Goal: Task Accomplishment & Management: Use online tool/utility

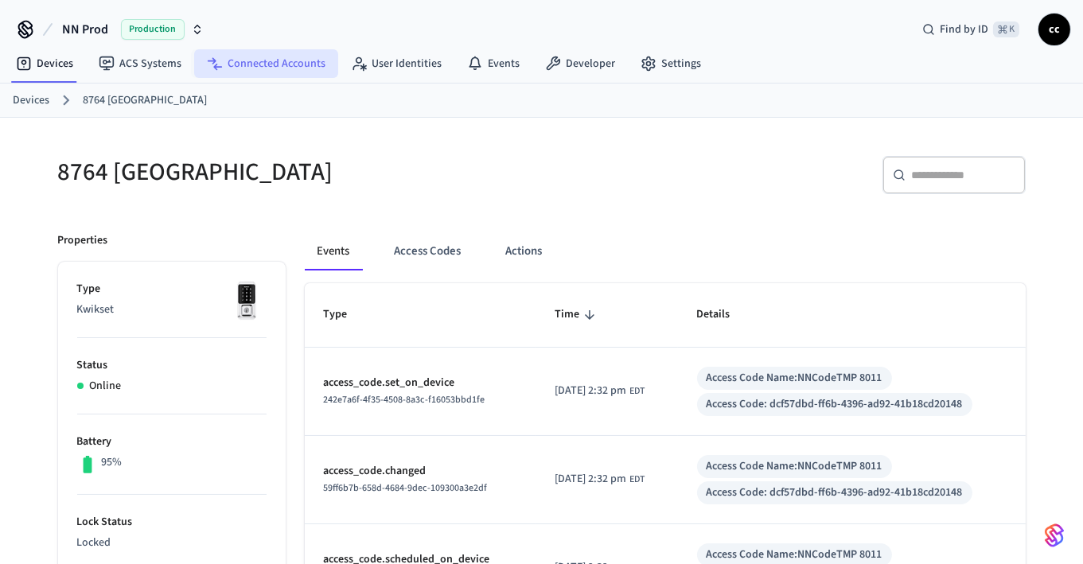
click at [237, 62] on link "Connected Accounts" at bounding box center [266, 63] width 144 height 29
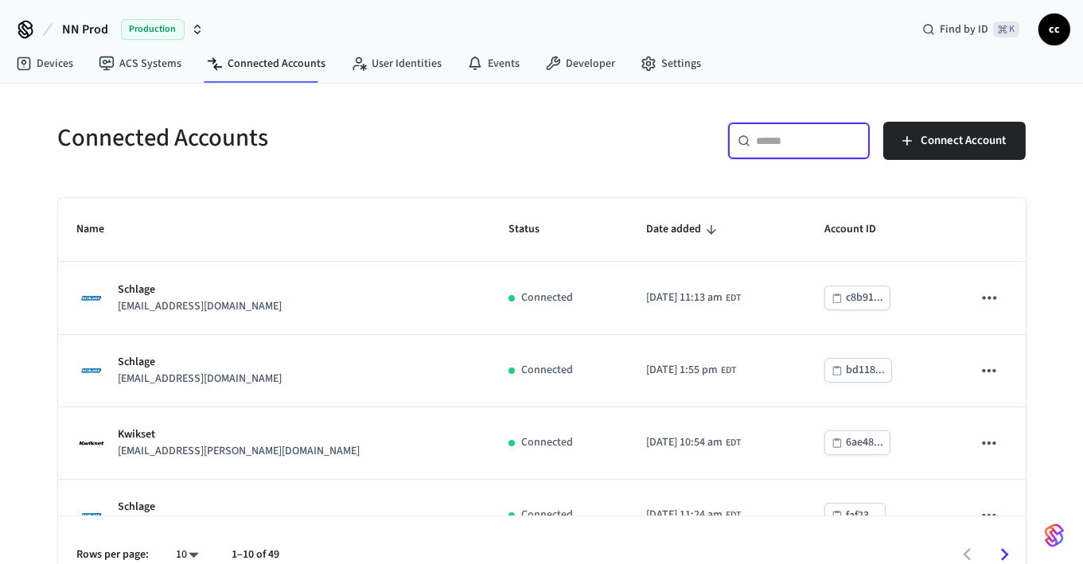
click at [792, 138] on input "text" at bounding box center [808, 141] width 103 height 16
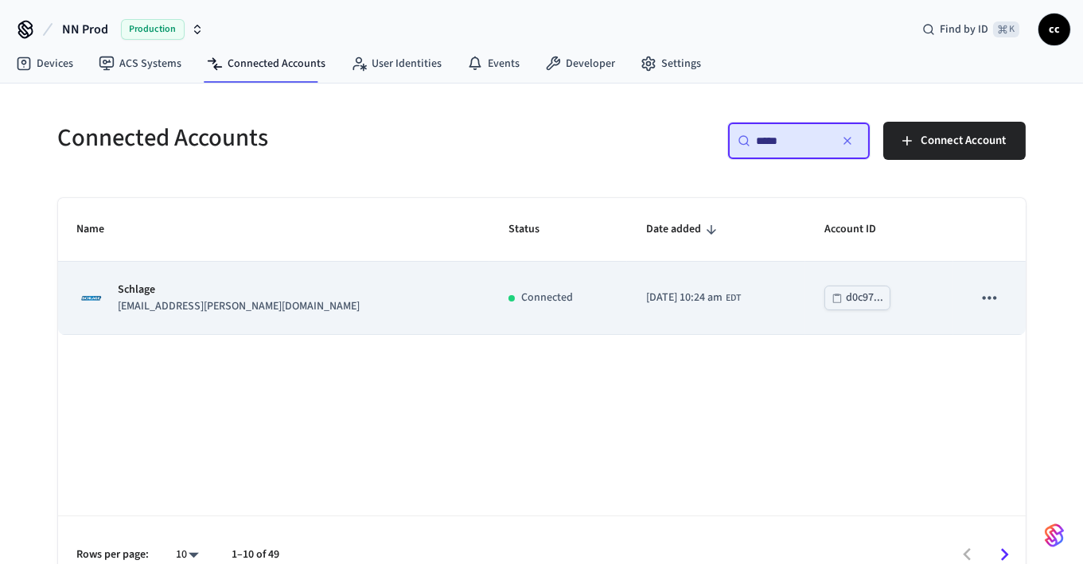
type input "*****"
click at [691, 283] on td "[DATE] 10:24 am EDT" at bounding box center [716, 298] width 178 height 72
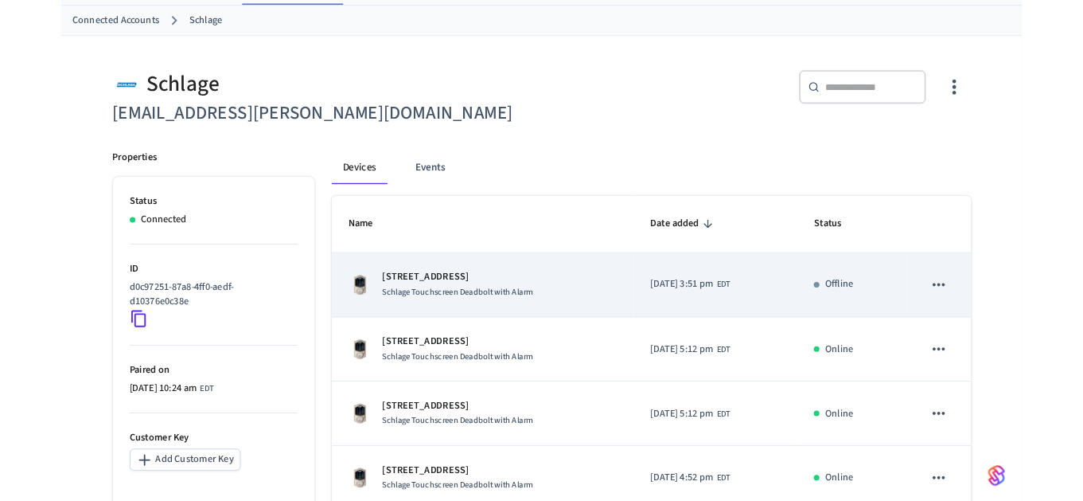
scroll to position [80, 0]
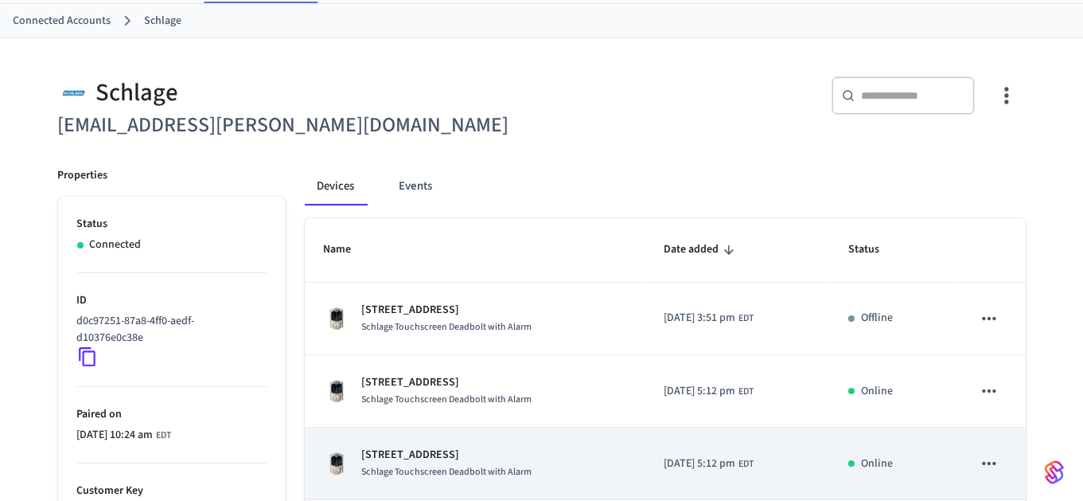
click at [399, 452] on p "[STREET_ADDRESS]" at bounding box center [447, 454] width 170 height 17
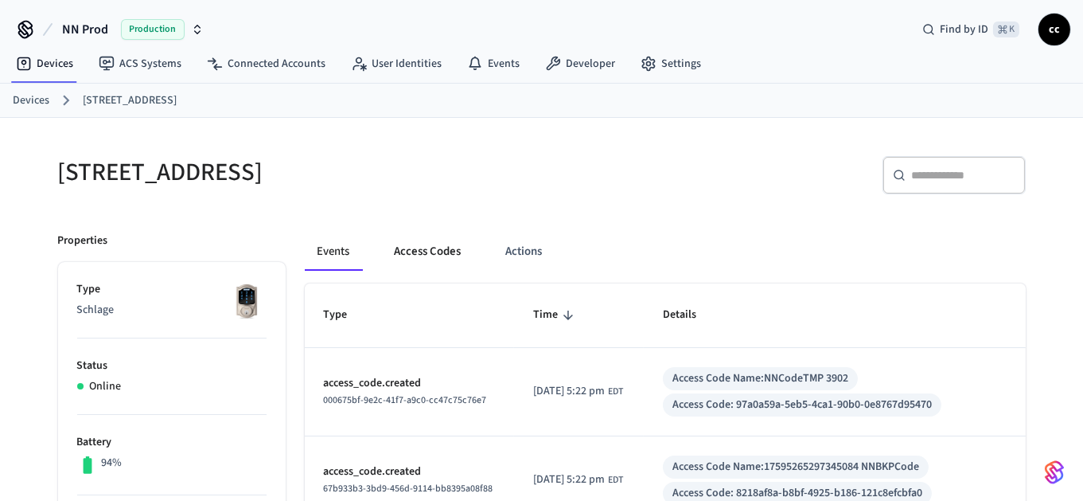
click at [415, 251] on button "Access Codes" at bounding box center [428, 251] width 92 height 38
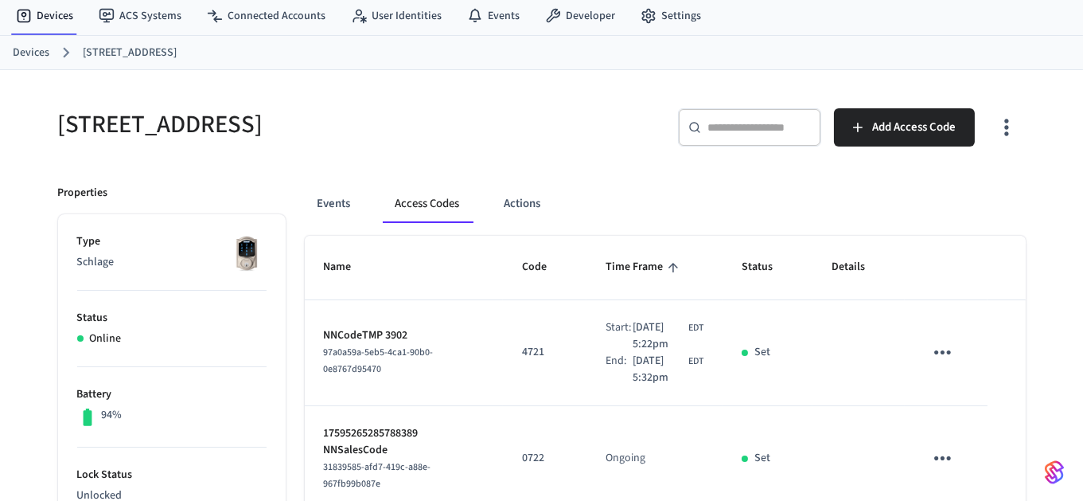
scroll to position [45, 0]
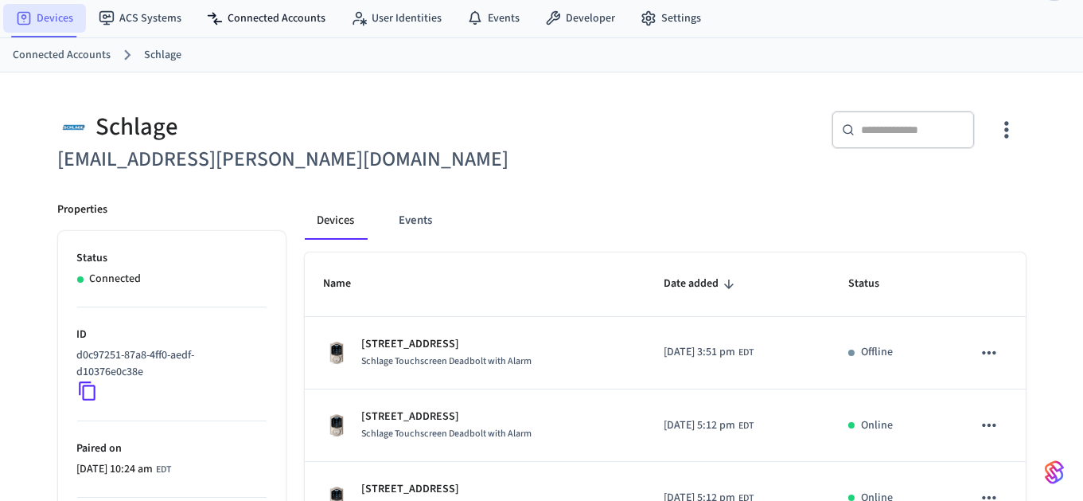
scroll to position [80, 0]
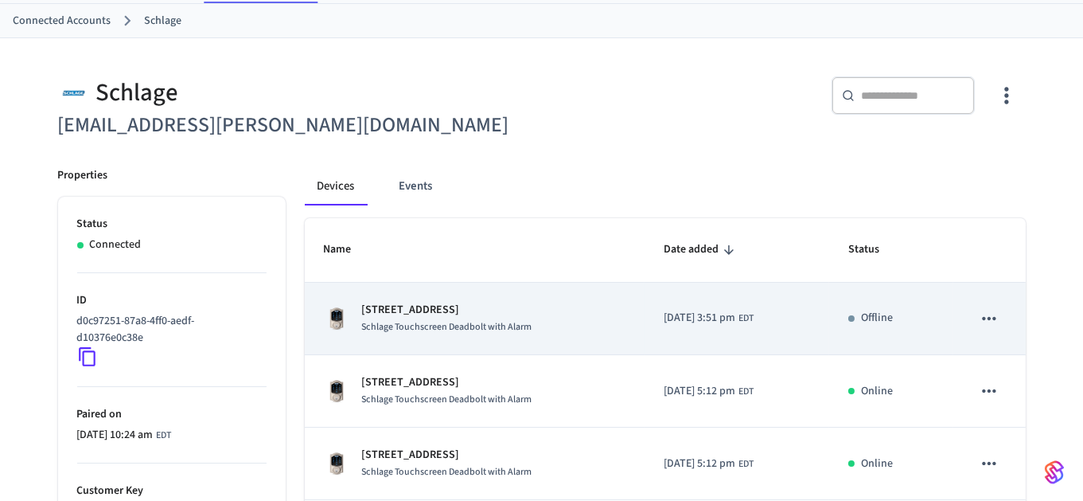
click at [528, 310] on p "[STREET_ADDRESS]" at bounding box center [447, 310] width 170 height 17
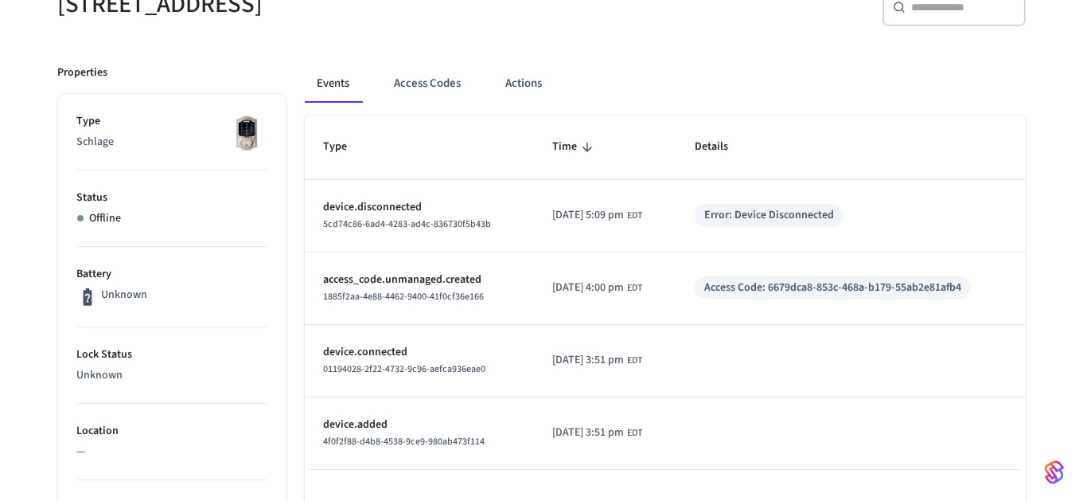
scroll to position [170, 0]
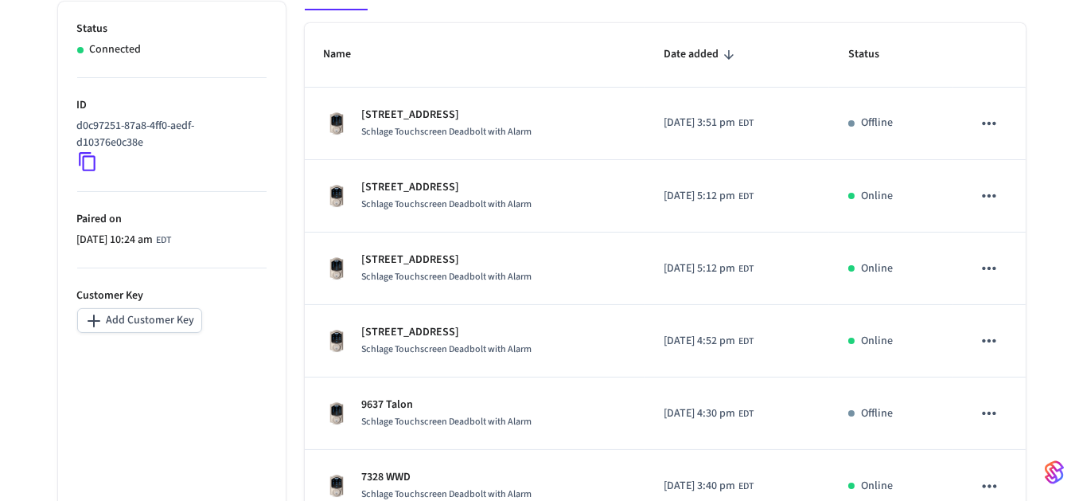
scroll to position [276, 0]
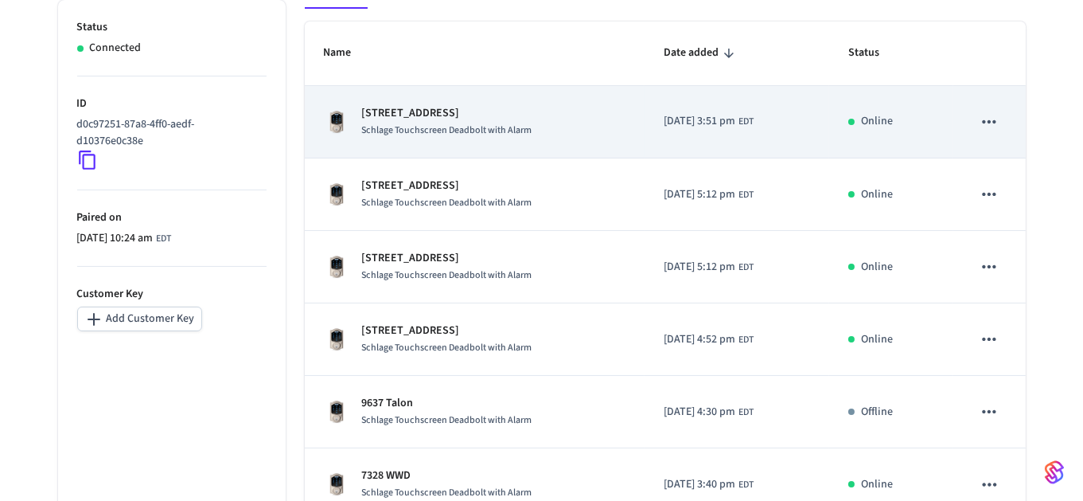
click at [651, 137] on td "[DATE] 3:51 pm EDT" at bounding box center [737, 122] width 185 height 72
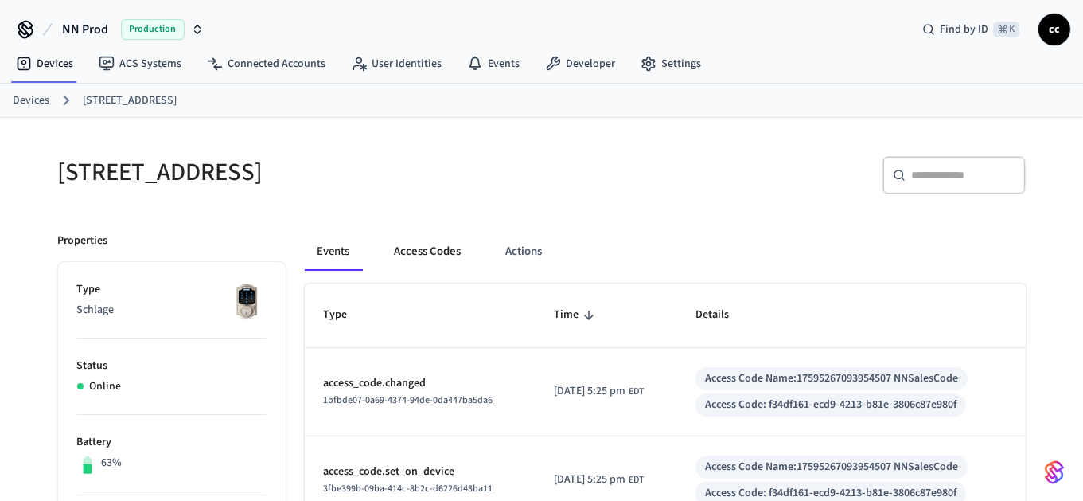
click at [446, 253] on button "Access Codes" at bounding box center [428, 251] width 92 height 38
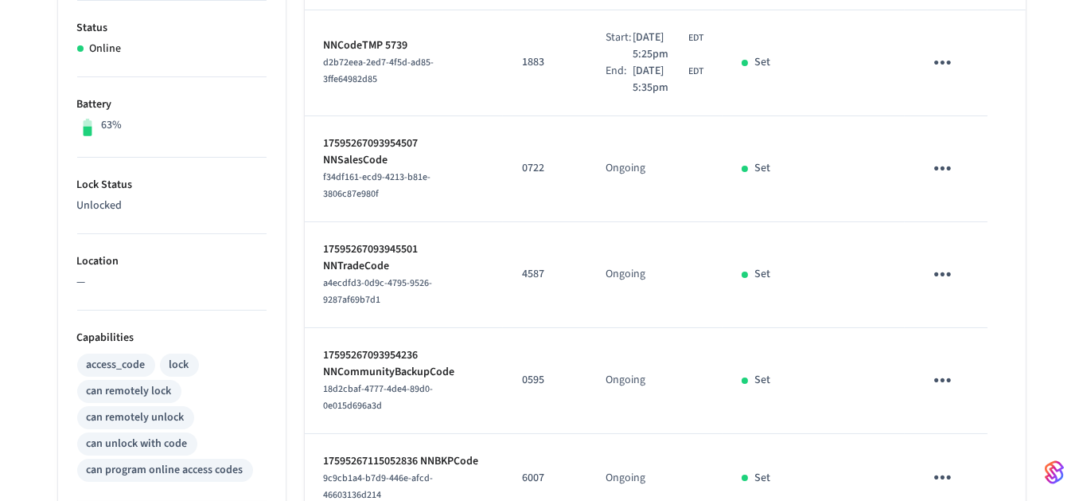
scroll to position [339, 0]
